Goal: Information Seeking & Learning: Find specific fact

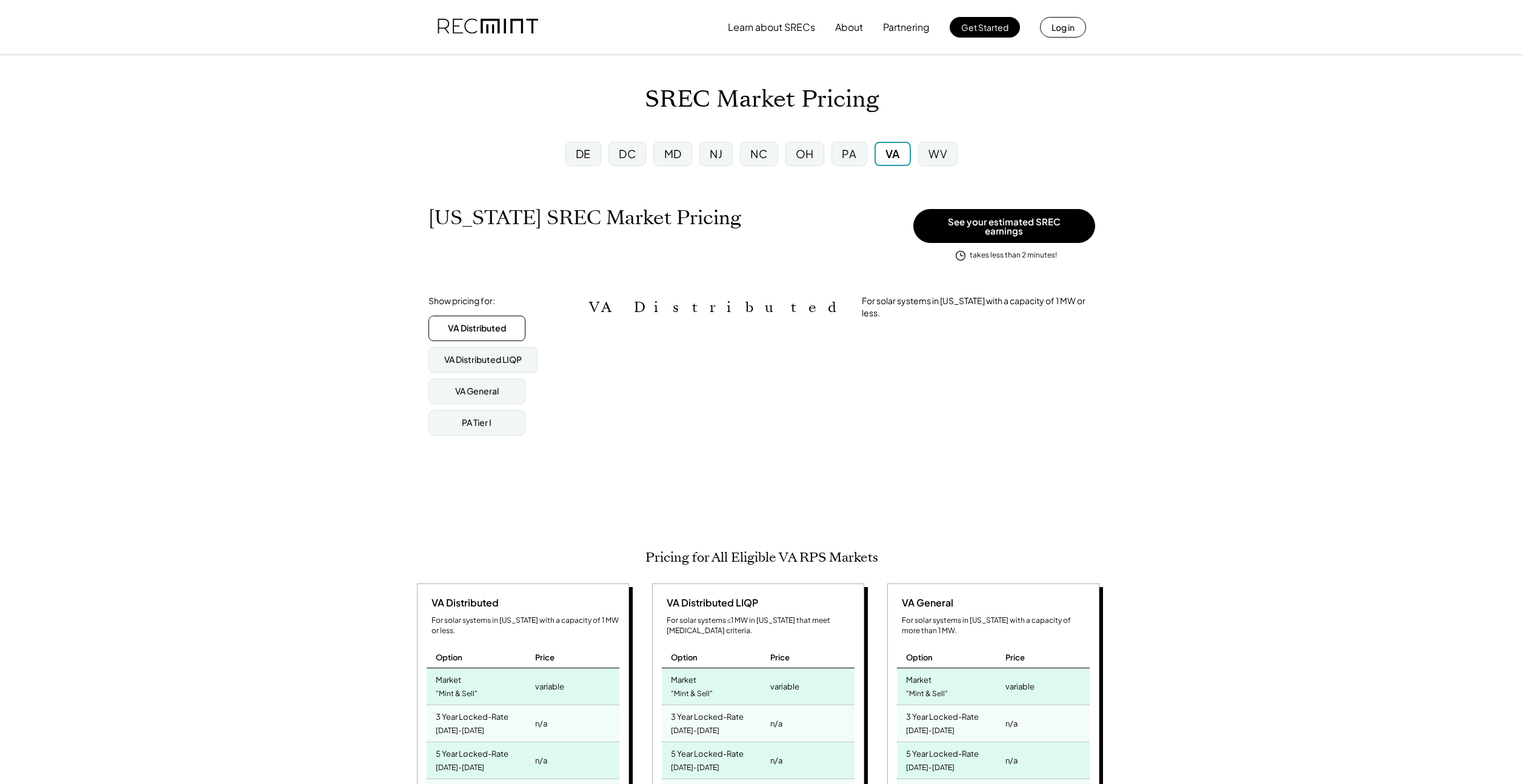
scroll to position [605723, 606105]
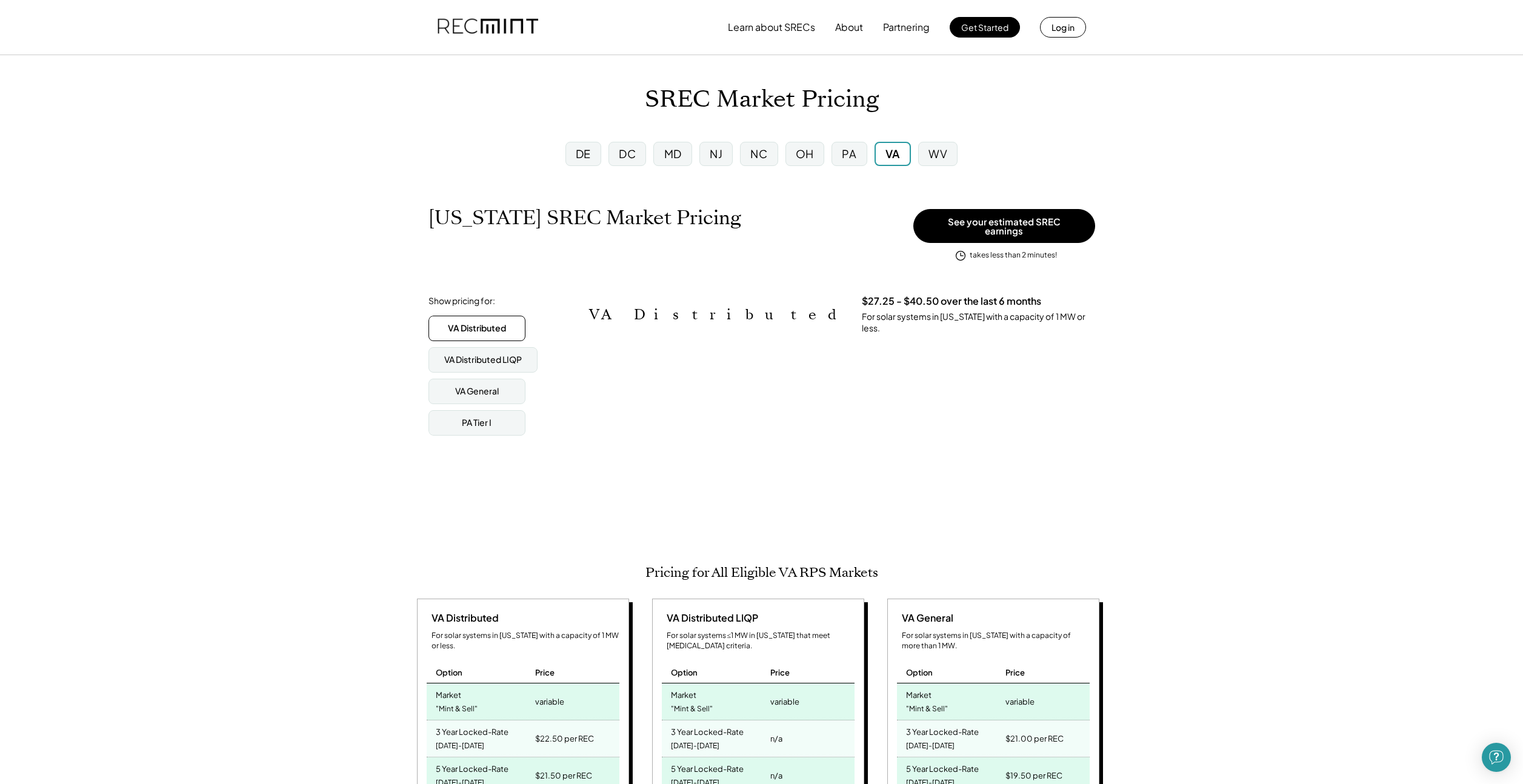
click at [707, 150] on div "NJ" at bounding box center [716, 154] width 33 height 24
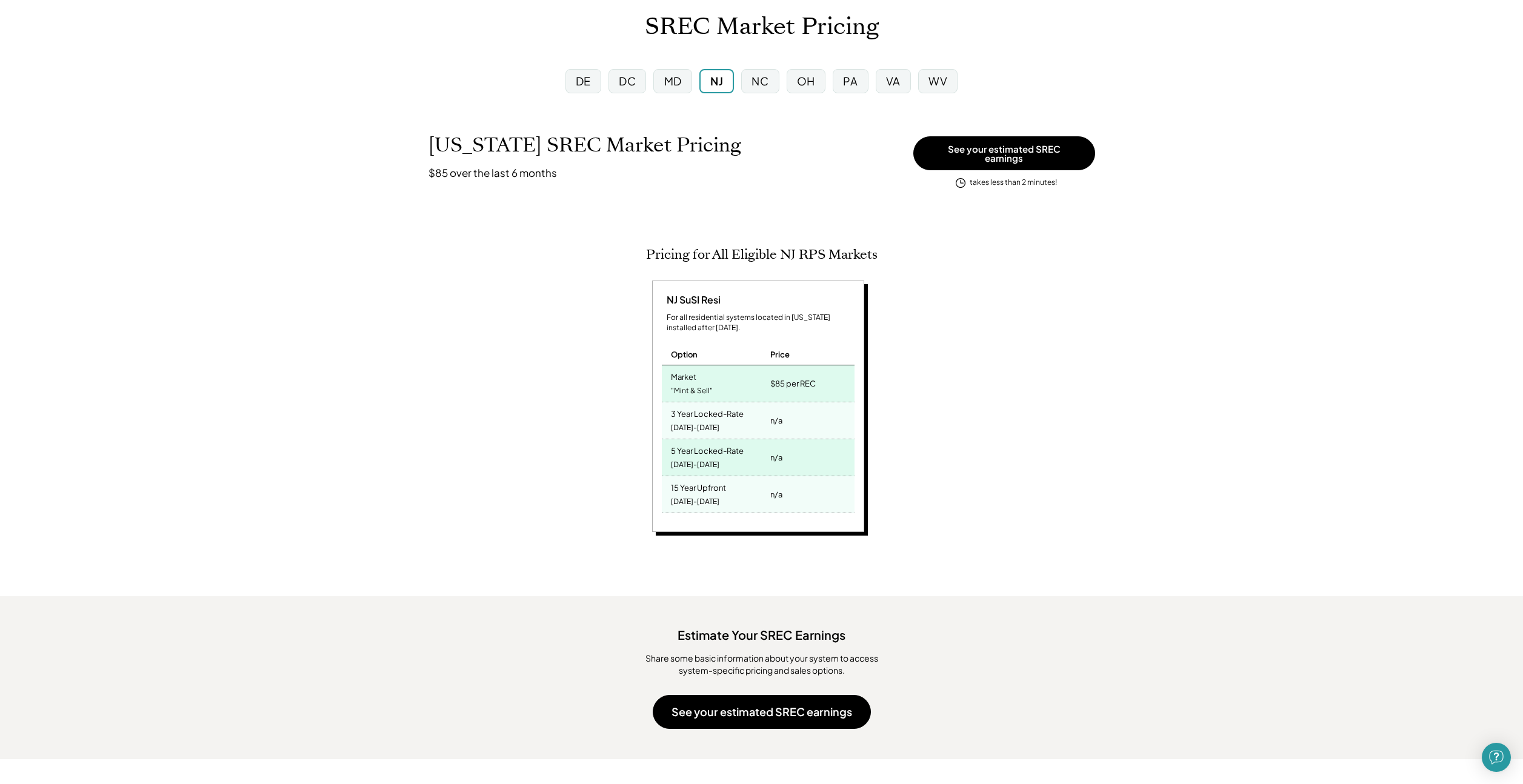
scroll to position [171, 0]
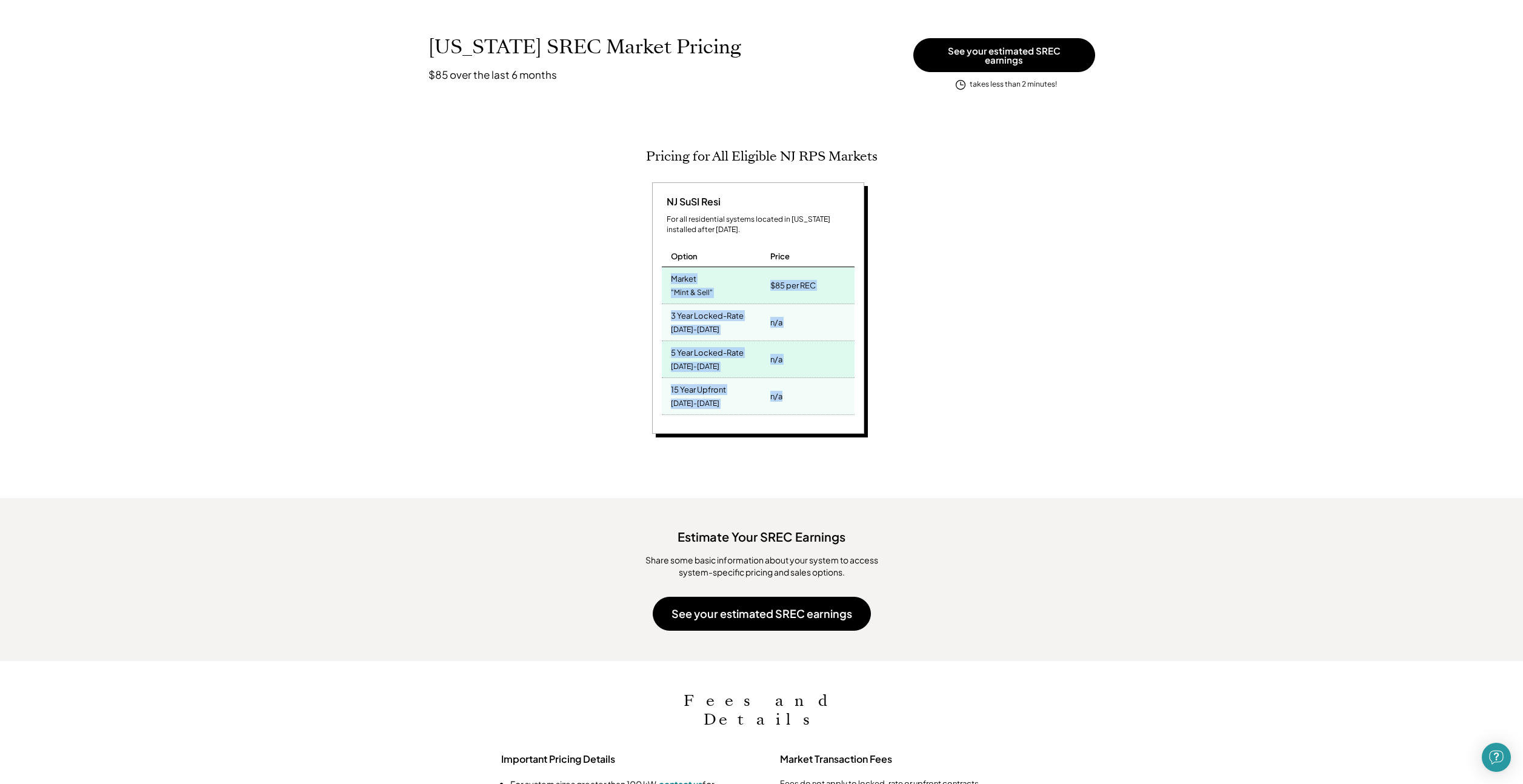
drag, startPoint x: 671, startPoint y: 270, endPoint x: 802, endPoint y: 411, distance: 192.5
click at [802, 411] on div "NJ SuSI Resi For all residential systems located in [US_STATE] installed after …" at bounding box center [758, 308] width 212 height 252
click at [808, 382] on div "n/a" at bounding box center [810, 396] width 87 height 37
drag, startPoint x: 808, startPoint y: 393, endPoint x: 635, endPoint y: 149, distance: 299.1
click at [635, 149] on div "Pricing for All Eligible NJ RPS Markets [GEOGRAPHIC_DATA] SuSI Resi For all res…" at bounding box center [762, 299] width 697 height 302
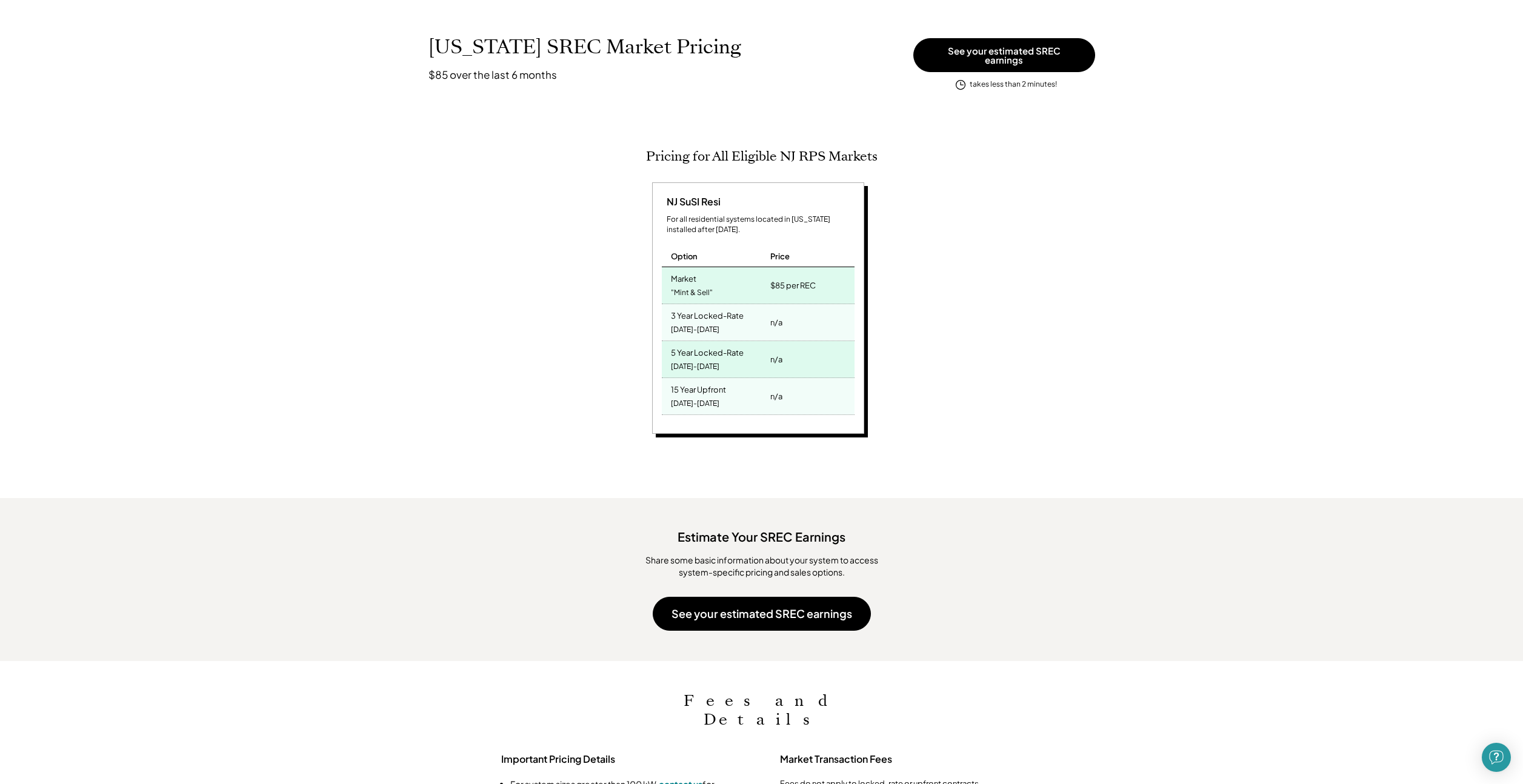
click at [635, 149] on div "Pricing for All Eligible NJ RPS Markets [GEOGRAPHIC_DATA] SuSI Resi For all res…" at bounding box center [762, 299] width 697 height 302
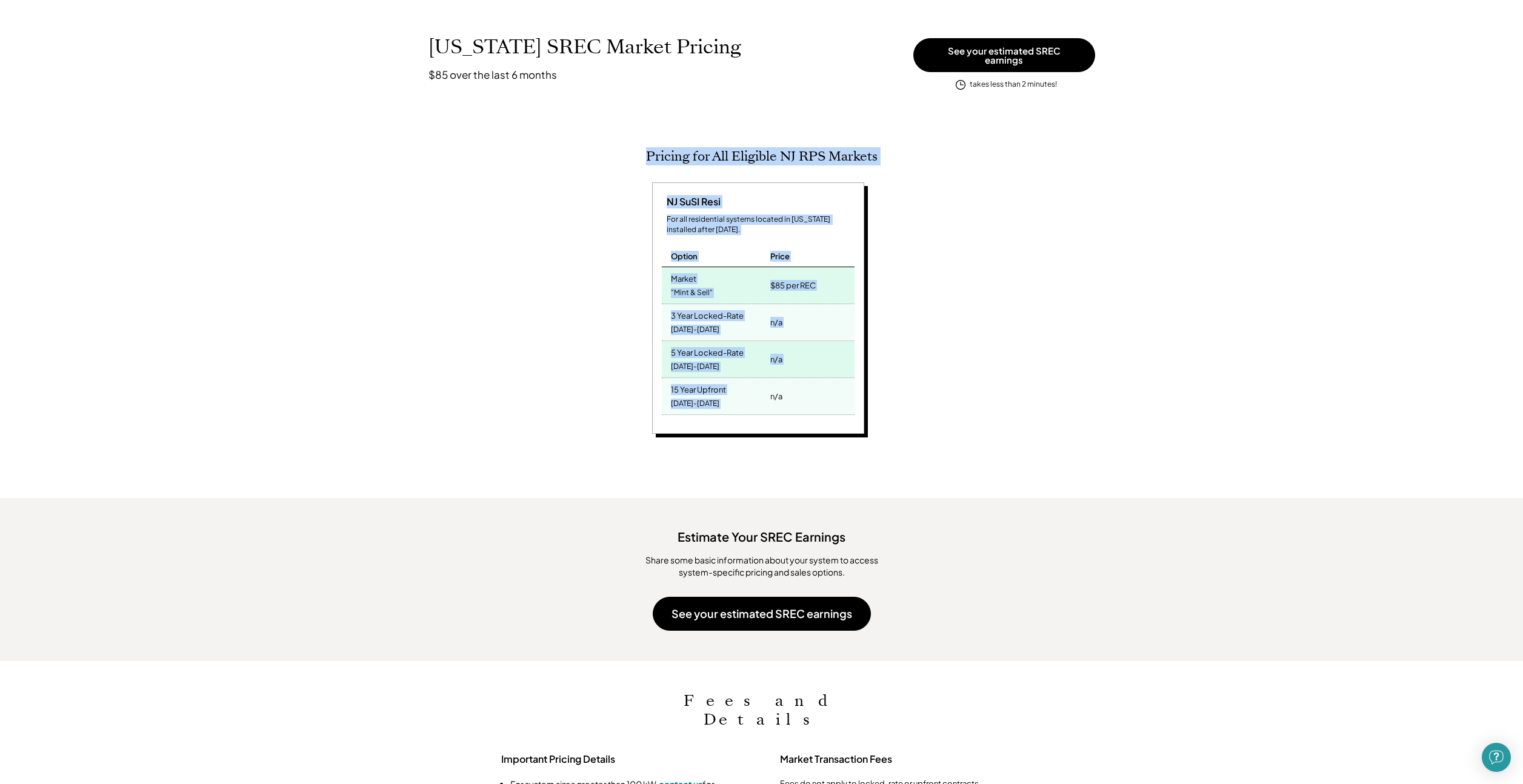
drag, startPoint x: 774, startPoint y: 318, endPoint x: 799, endPoint y: 383, distance: 69.6
click at [799, 383] on div "Pricing for All Eligible NJ RPS Markets [GEOGRAPHIC_DATA] SuSI Resi For all res…" at bounding box center [762, 299] width 697 height 302
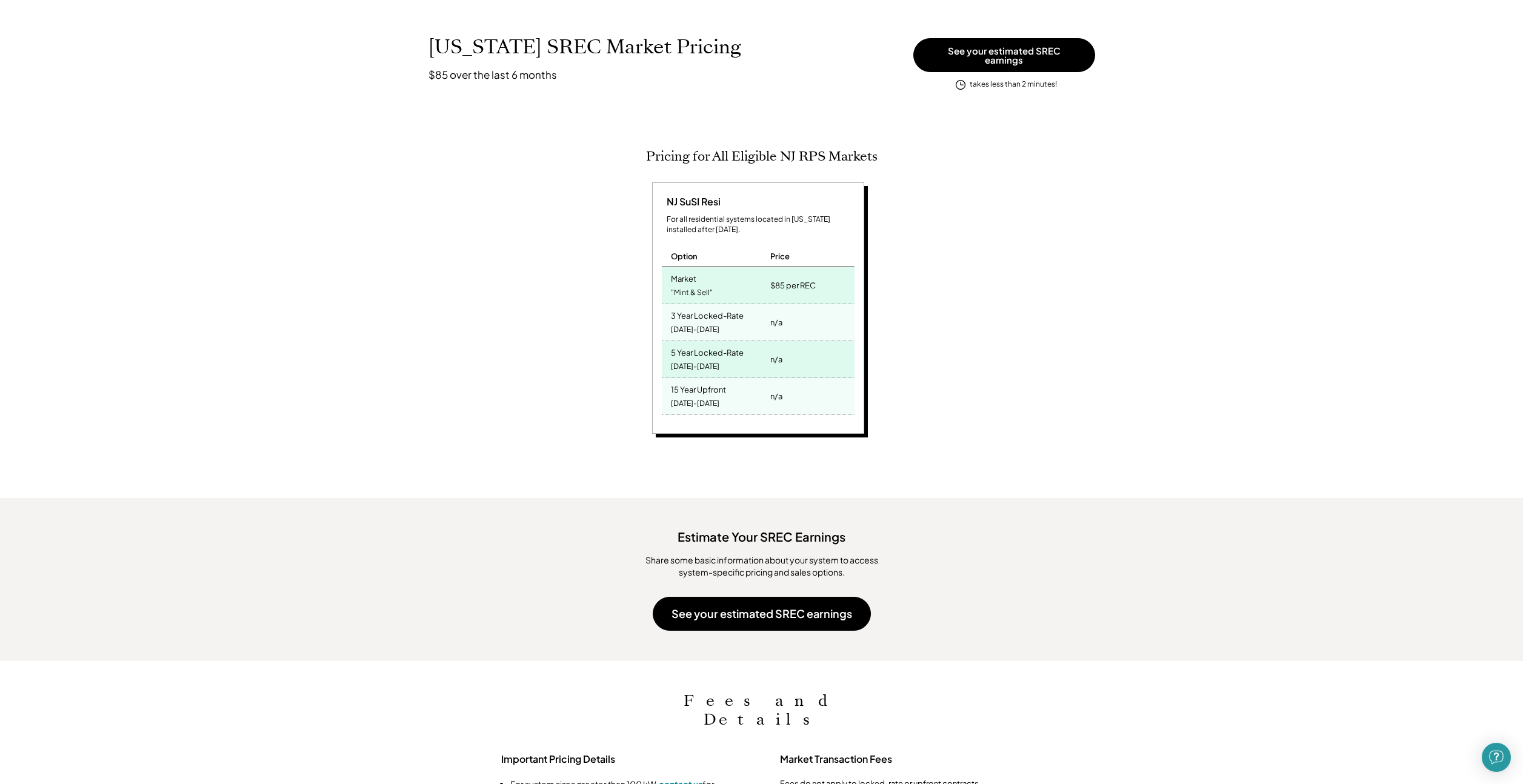
click at [799, 383] on div "n/a" at bounding box center [810, 396] width 87 height 37
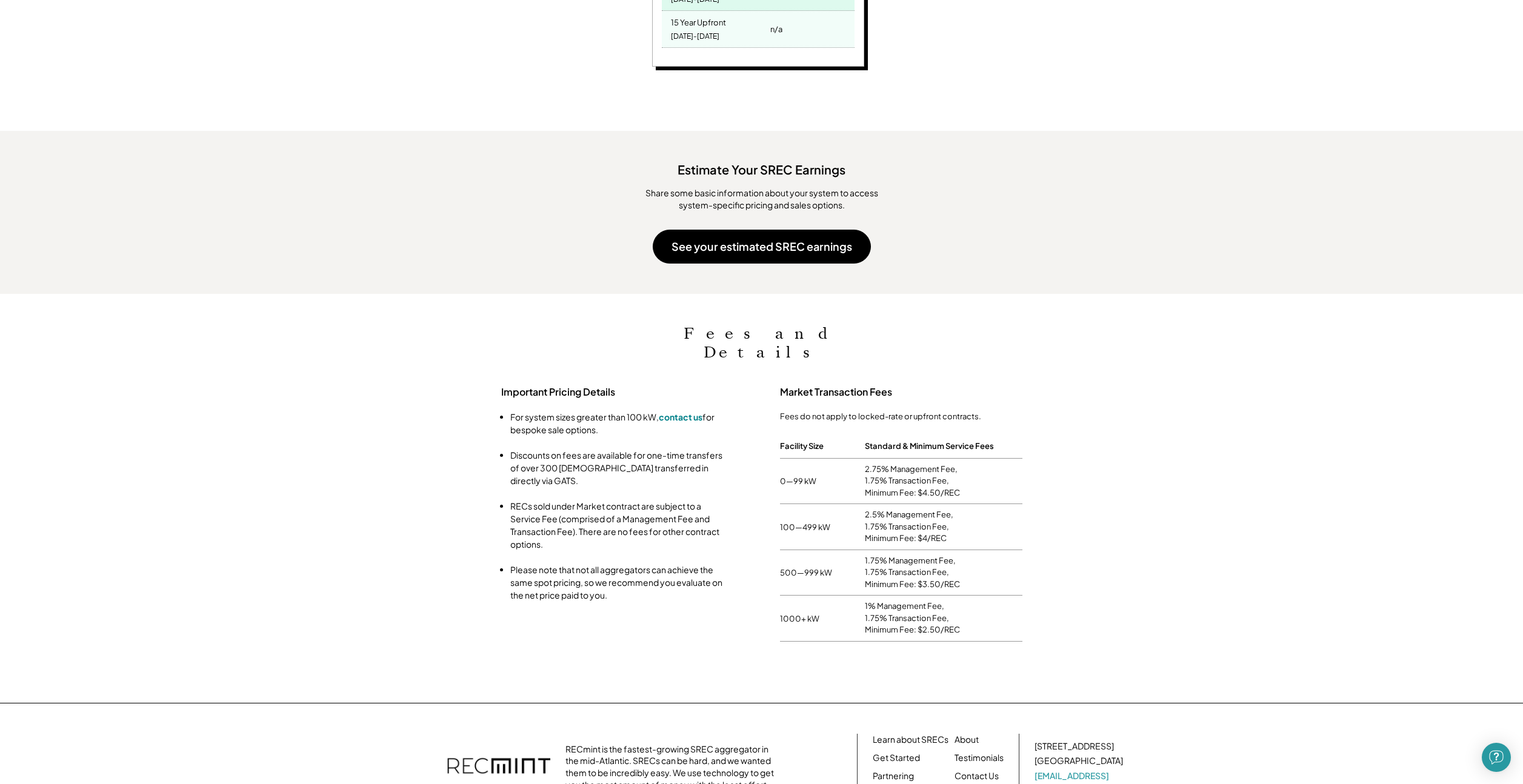
scroll to position [544, 0]
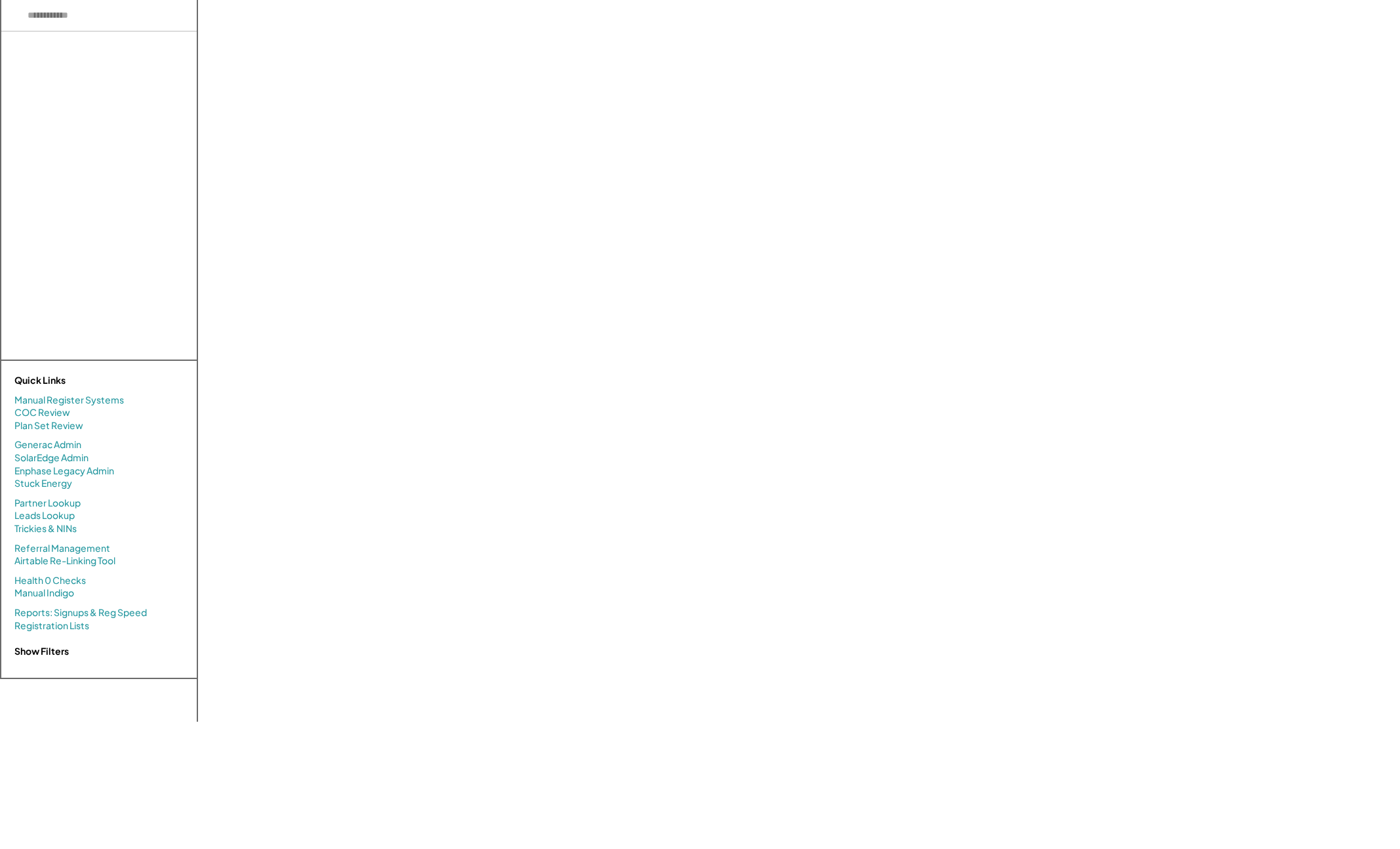
click at [107, 9] on input "input" at bounding box center [99, 16] width 195 height 32
type input "*******"
